Goal: Book appointment/travel/reservation

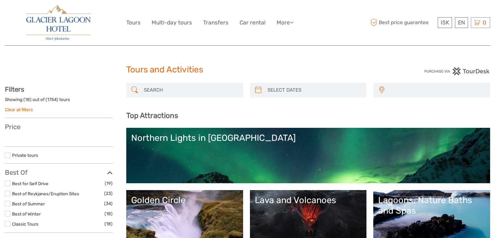
select select
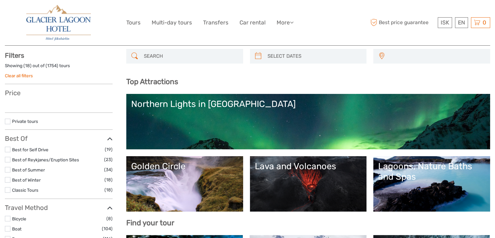
scroll to position [98, 0]
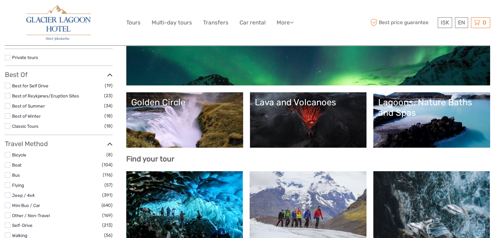
select select
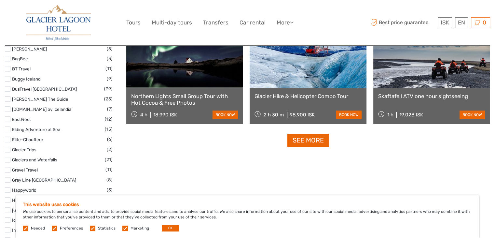
scroll to position [814, 0]
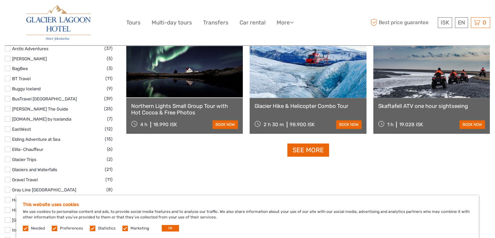
click at [442, 84] on link at bounding box center [431, 62] width 117 height 72
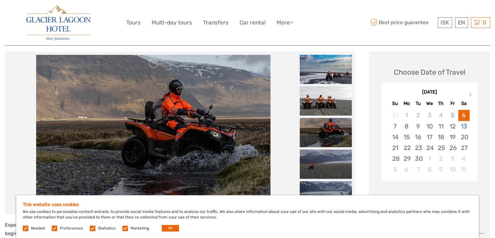
scroll to position [65, 0]
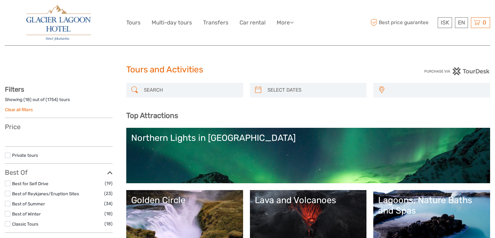
select select
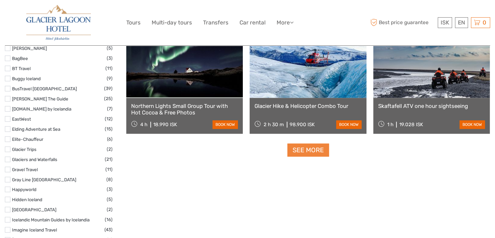
select select
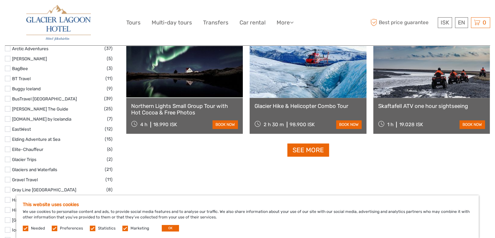
drag, startPoint x: 312, startPoint y: 151, endPoint x: 308, endPoint y: 143, distance: 9.8
click at [312, 151] on link "See more" at bounding box center [308, 149] width 42 height 13
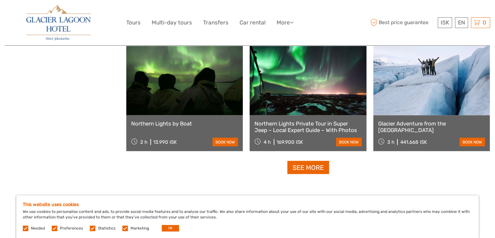
scroll to position [1335, 0]
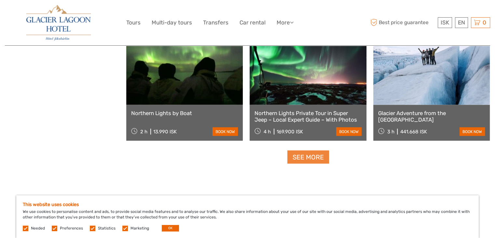
click at [311, 158] on link "See more" at bounding box center [308, 156] width 42 height 13
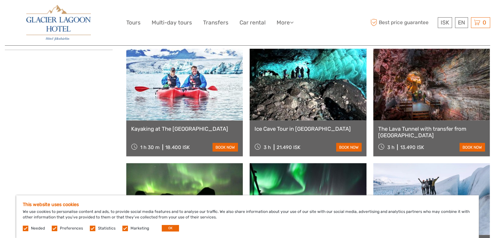
scroll to position [1107, 0]
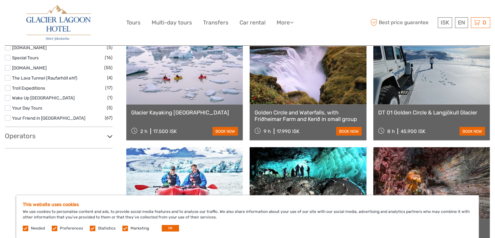
click at [63, 24] on img at bounding box center [58, 22] width 64 height 35
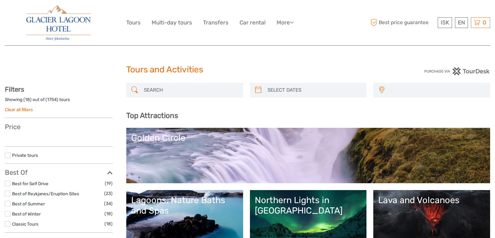
select select
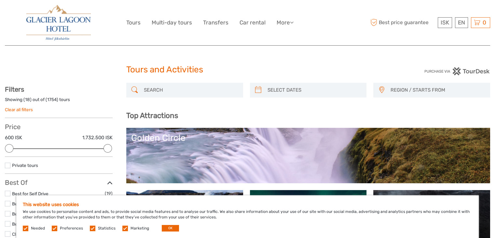
scroll to position [814, 0]
